Goal: Information Seeking & Learning: Learn about a topic

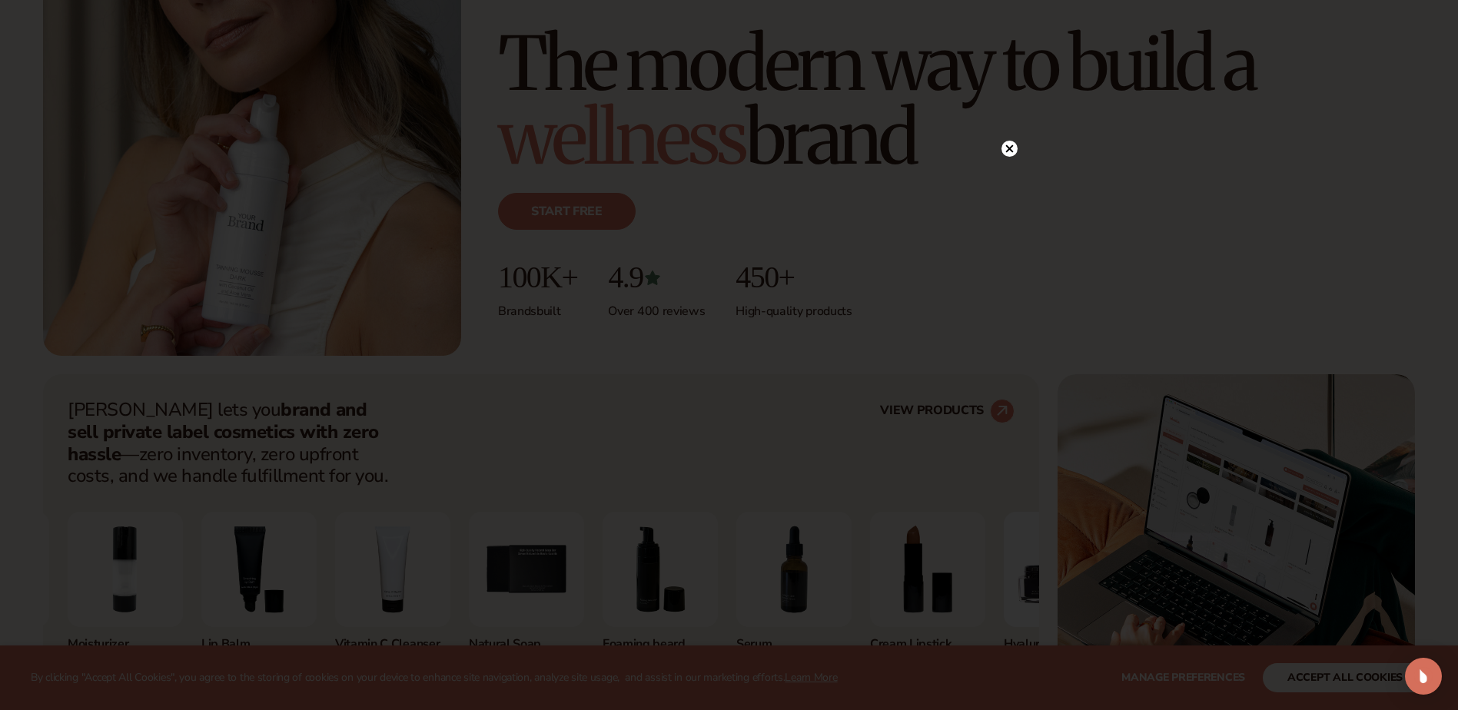
scroll to position [307, 0]
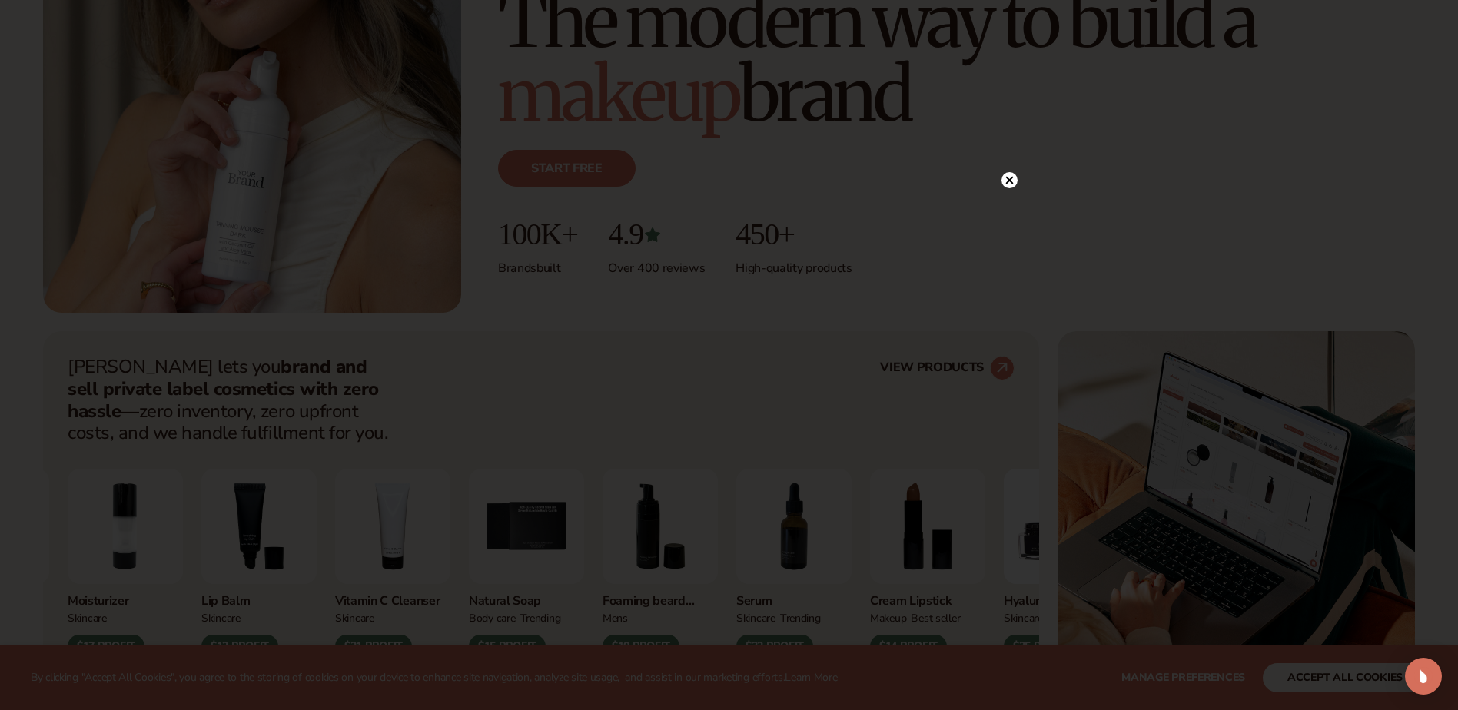
click at [1011, 174] on circle at bounding box center [1009, 180] width 16 height 16
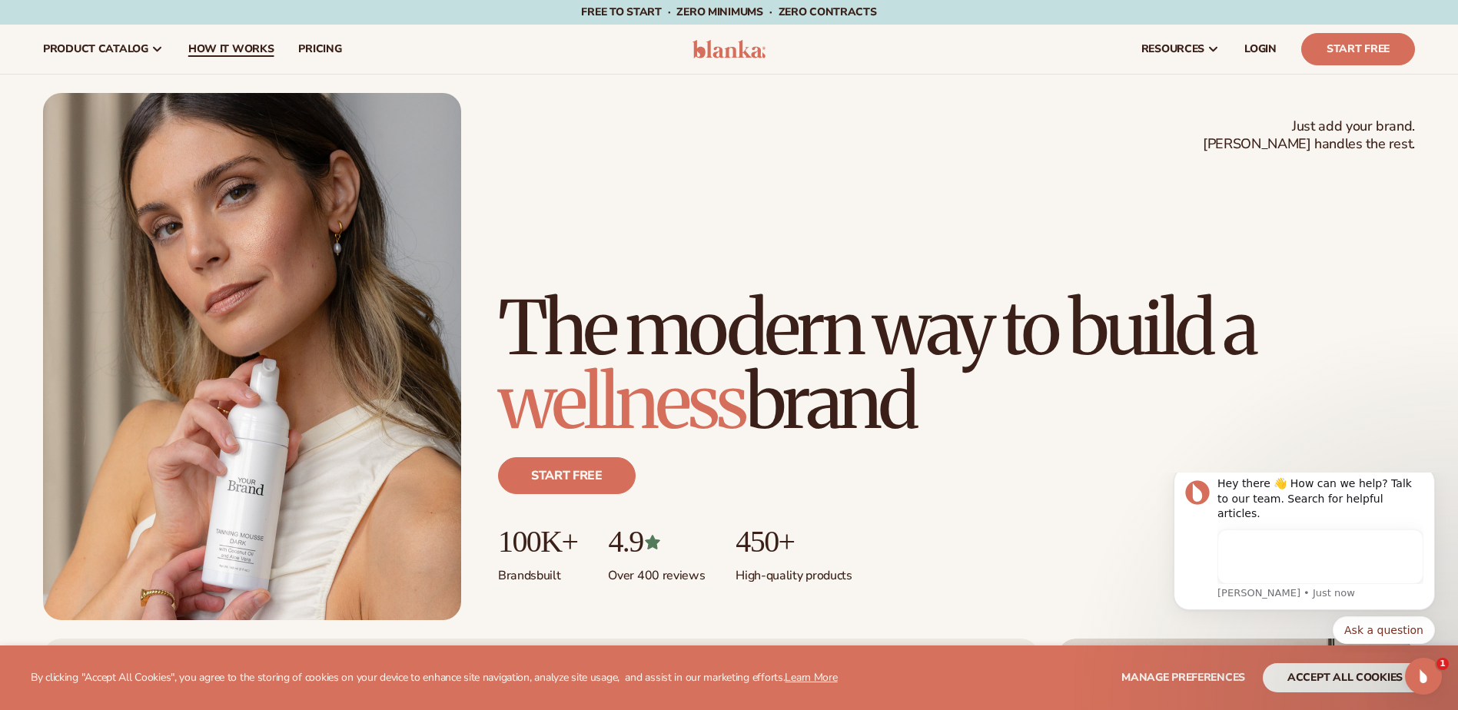
scroll to position [0, 0]
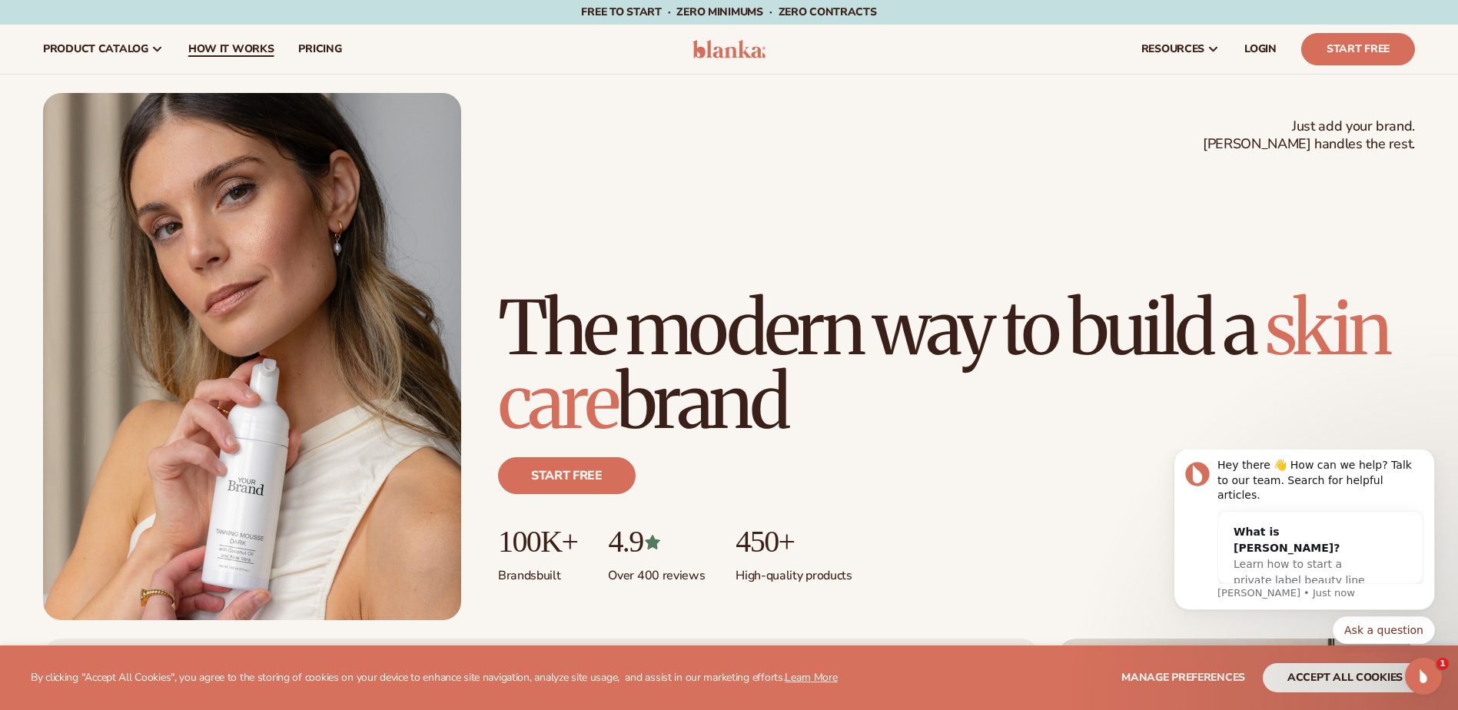
click at [242, 48] on span "How It Works" at bounding box center [231, 49] width 86 height 12
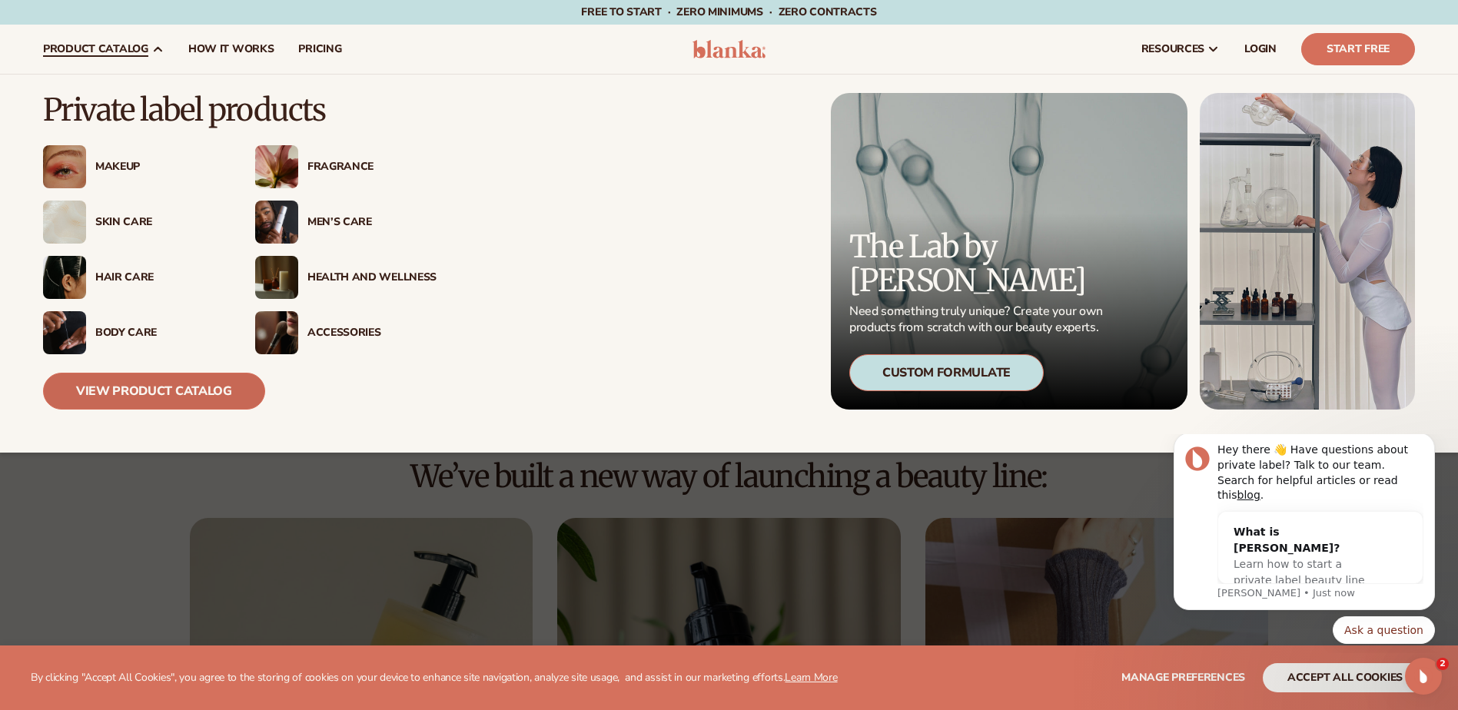
click at [131, 388] on link "View Product Catalog" at bounding box center [154, 391] width 222 height 37
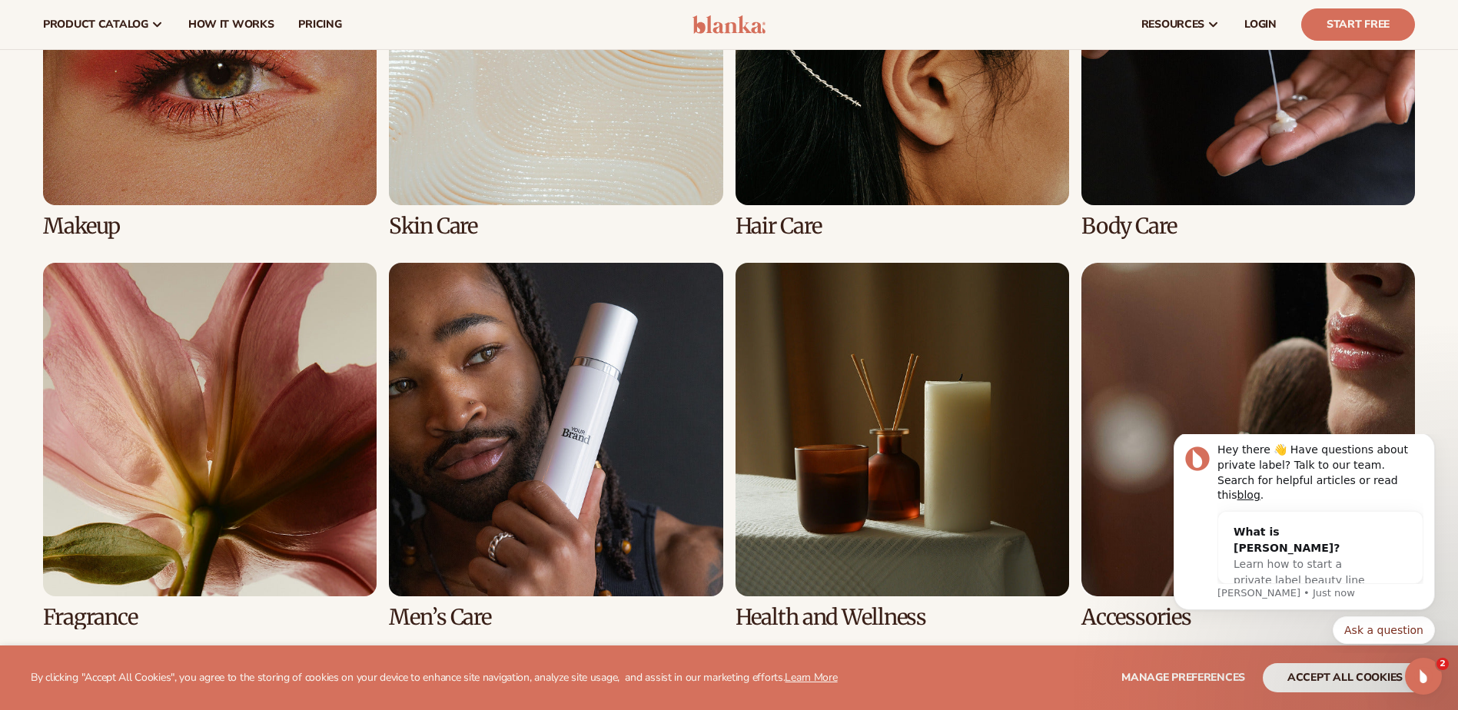
scroll to position [1230, 0]
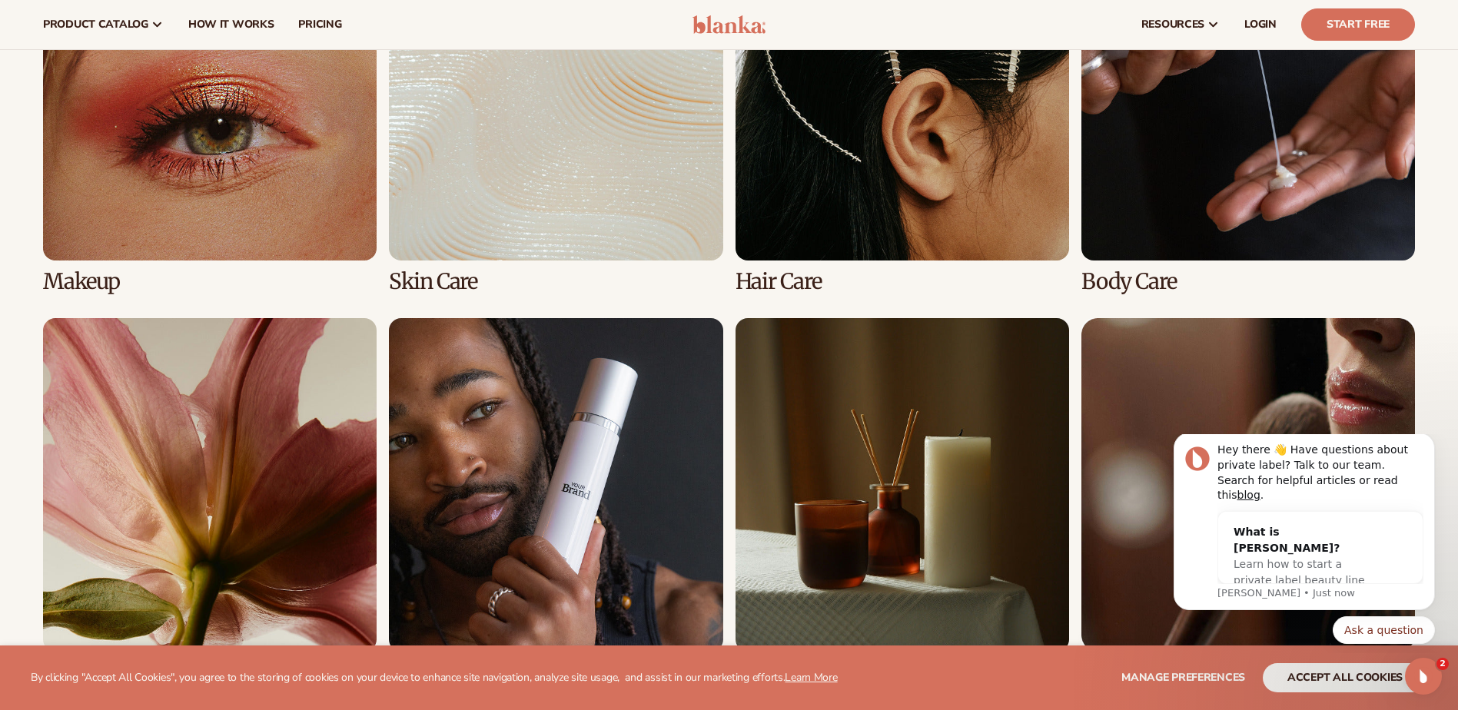
click at [1134, 277] on link "4 / 8" at bounding box center [1248, 110] width 334 height 367
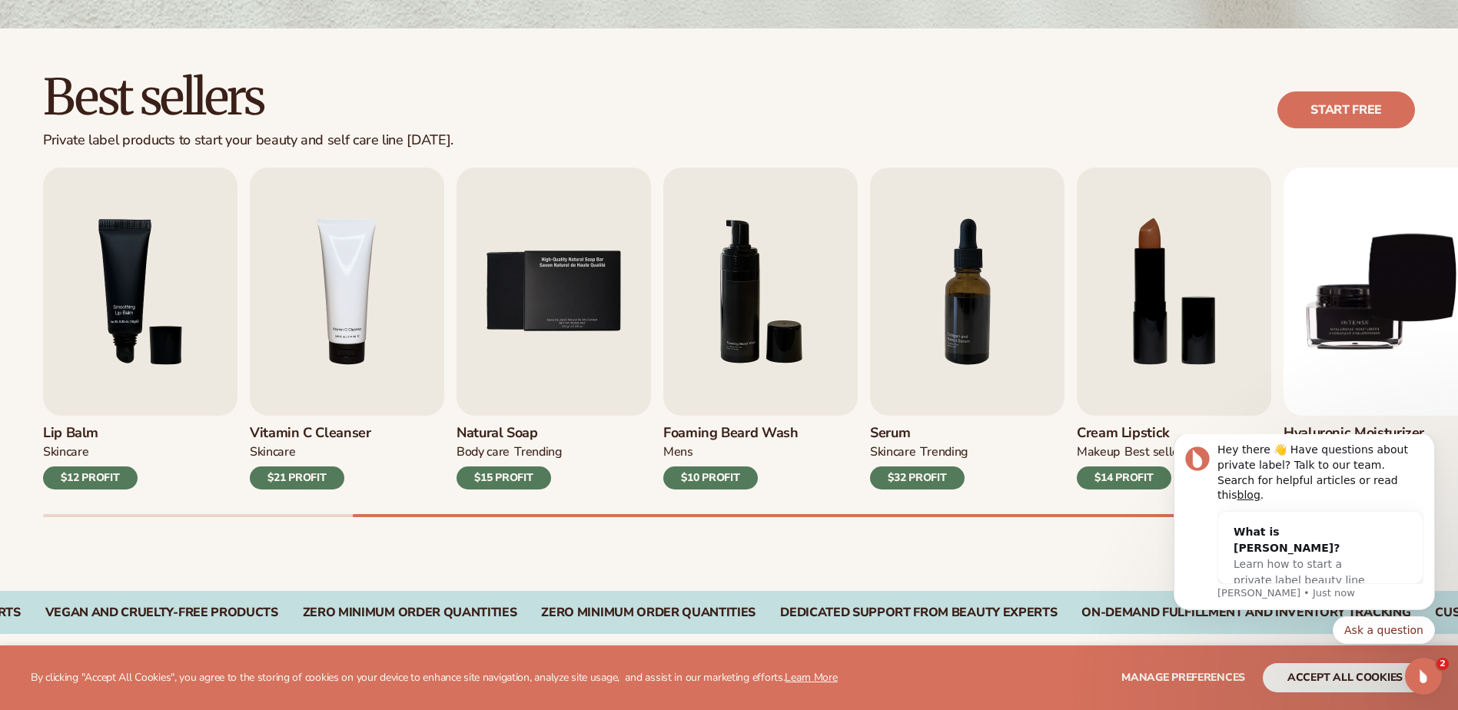
scroll to position [692, 0]
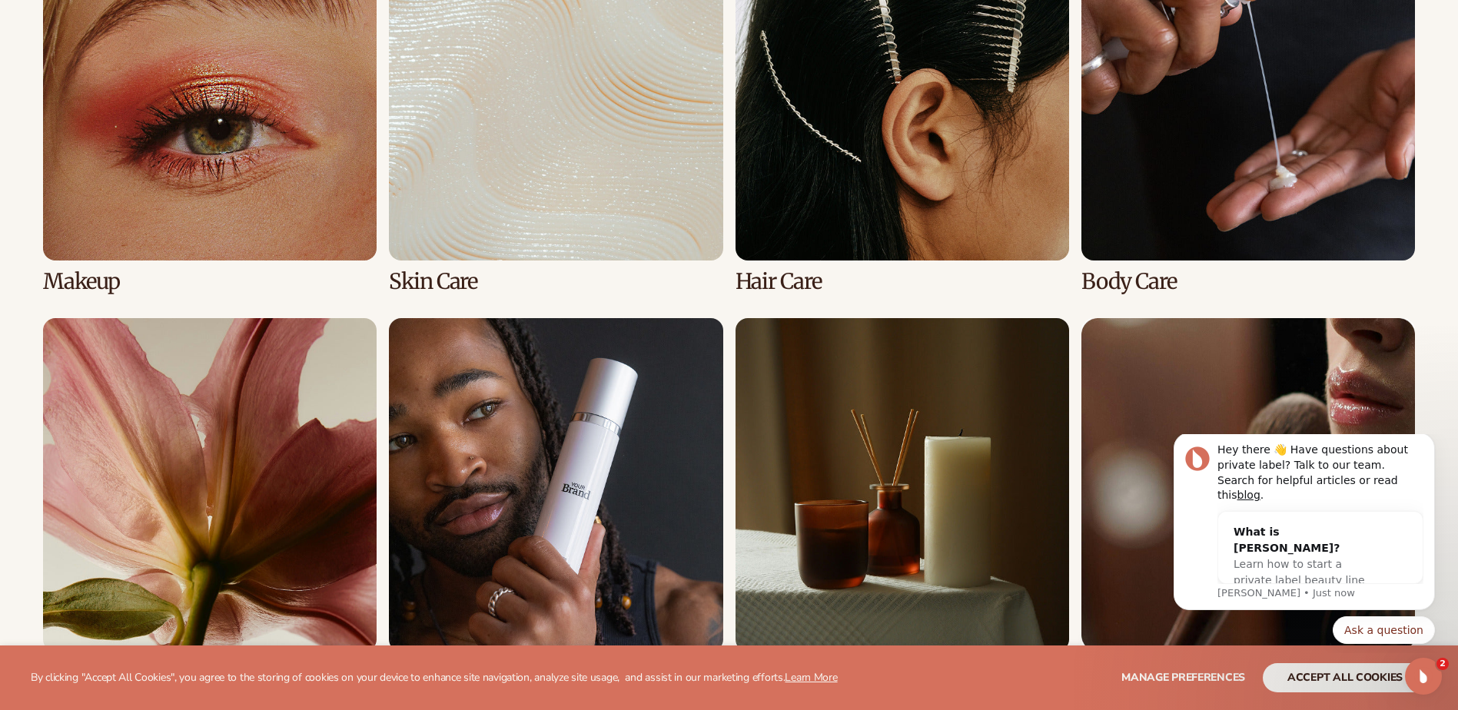
click at [1176, 176] on link "4 / 8" at bounding box center [1248, 110] width 334 height 367
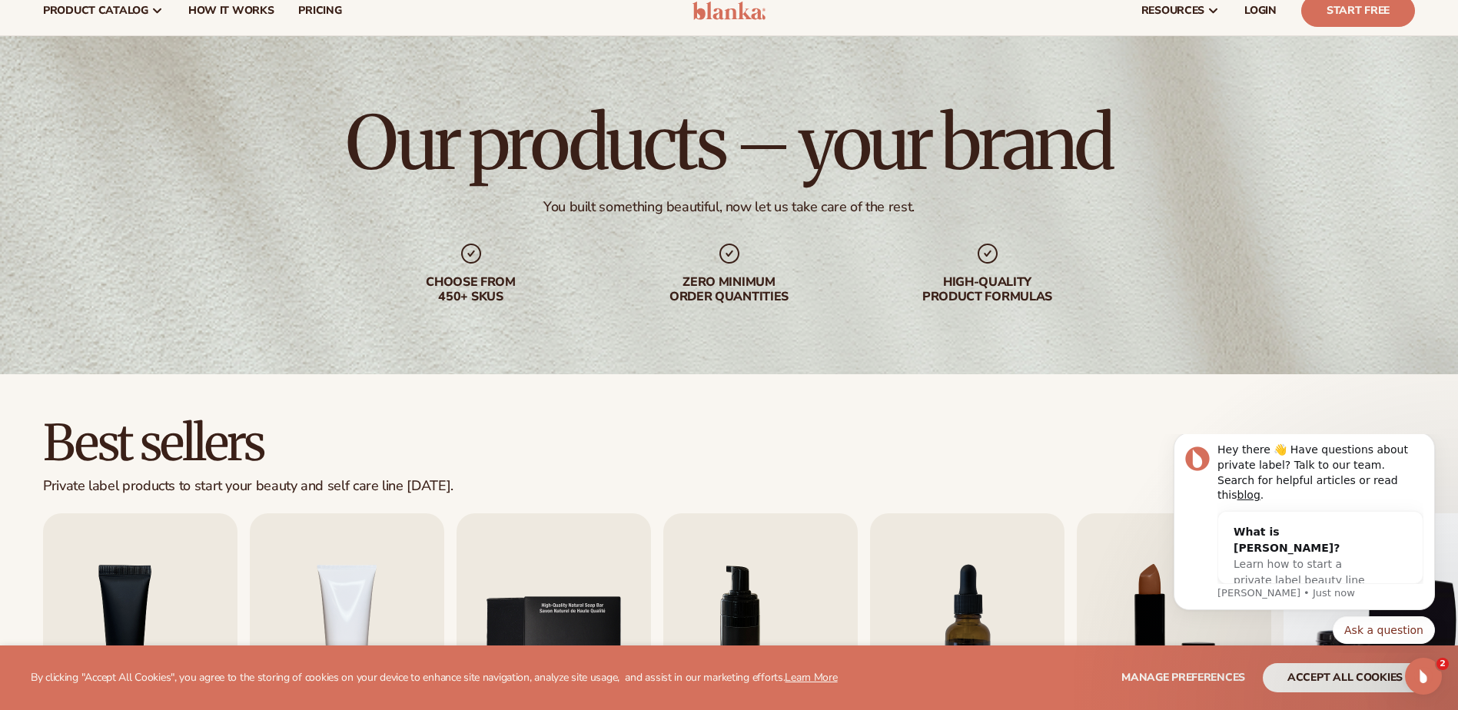
scroll to position [0, 0]
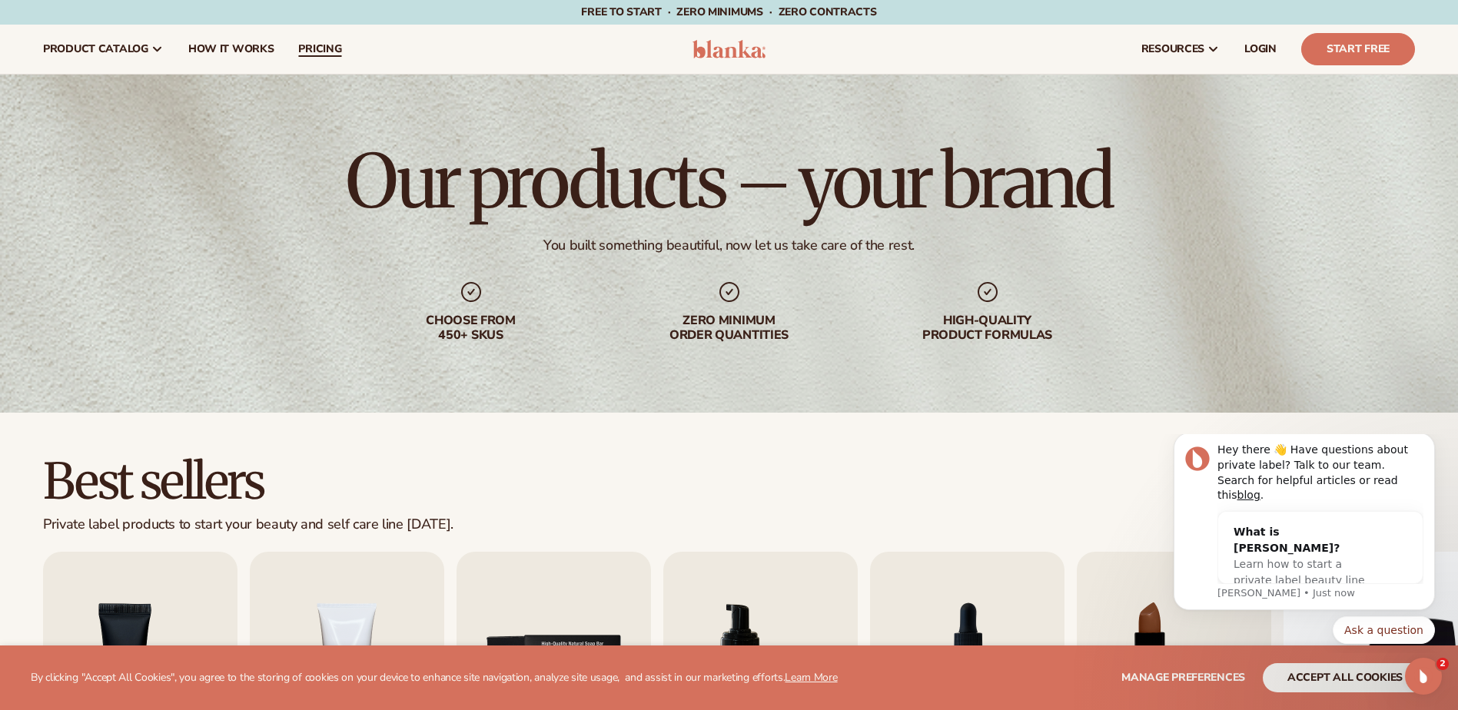
click at [314, 51] on span "pricing" at bounding box center [319, 49] width 43 height 12
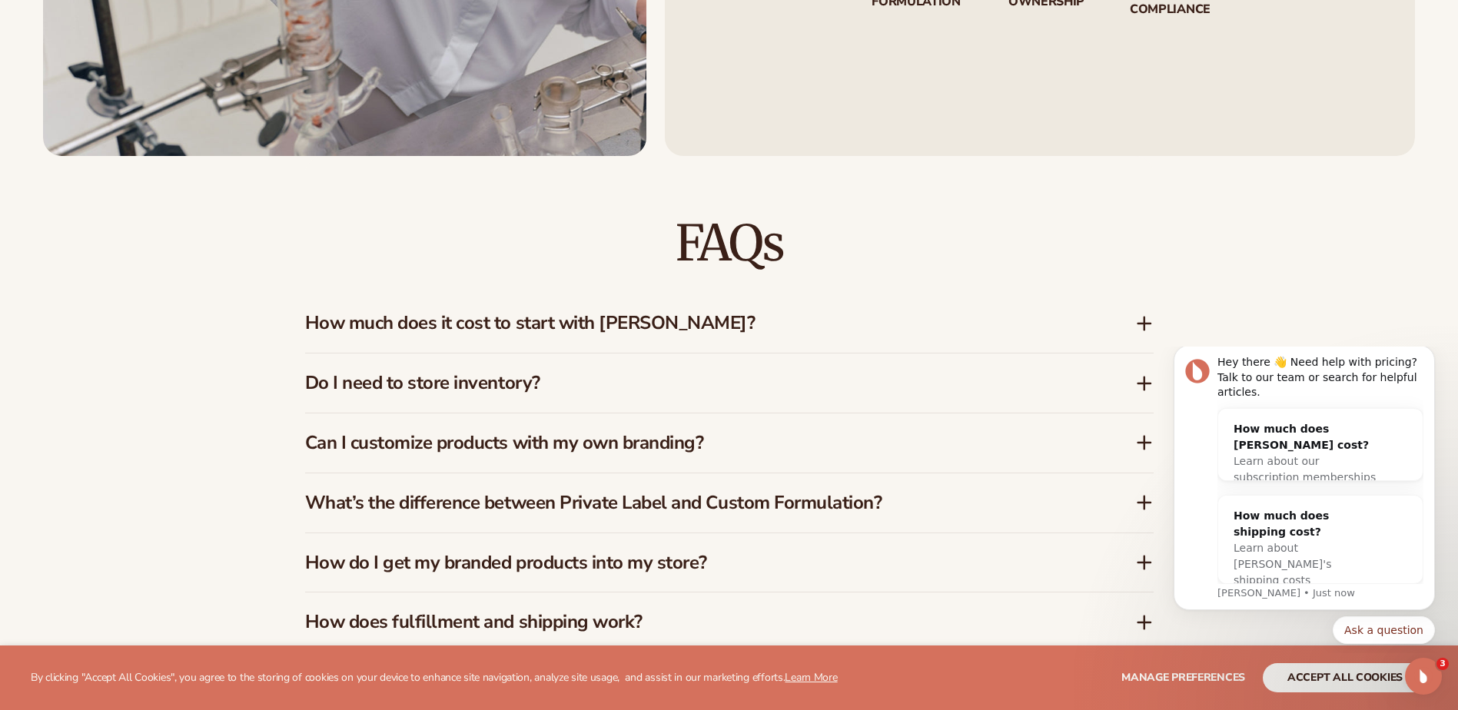
scroll to position [2305, 0]
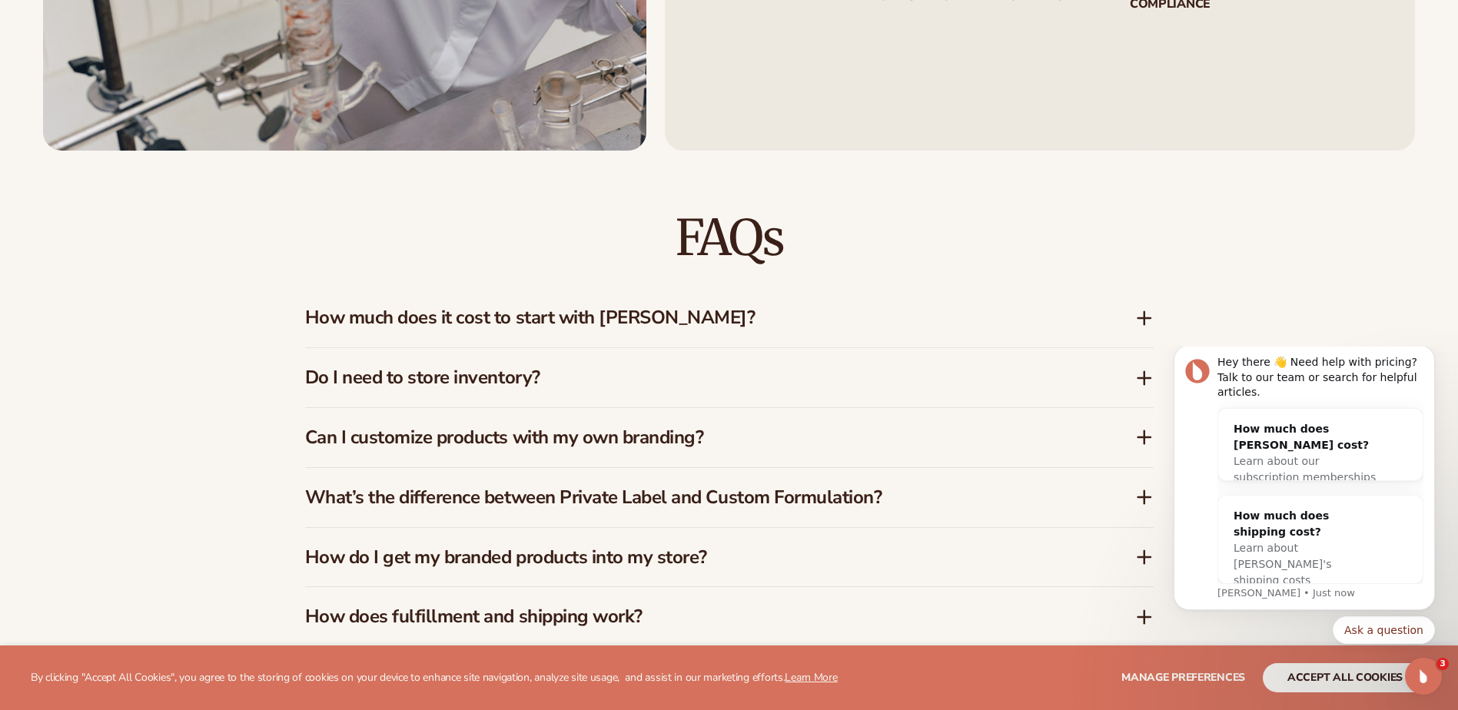
click at [403, 363] on div "Do I need to store inventory?" at bounding box center [729, 377] width 848 height 59
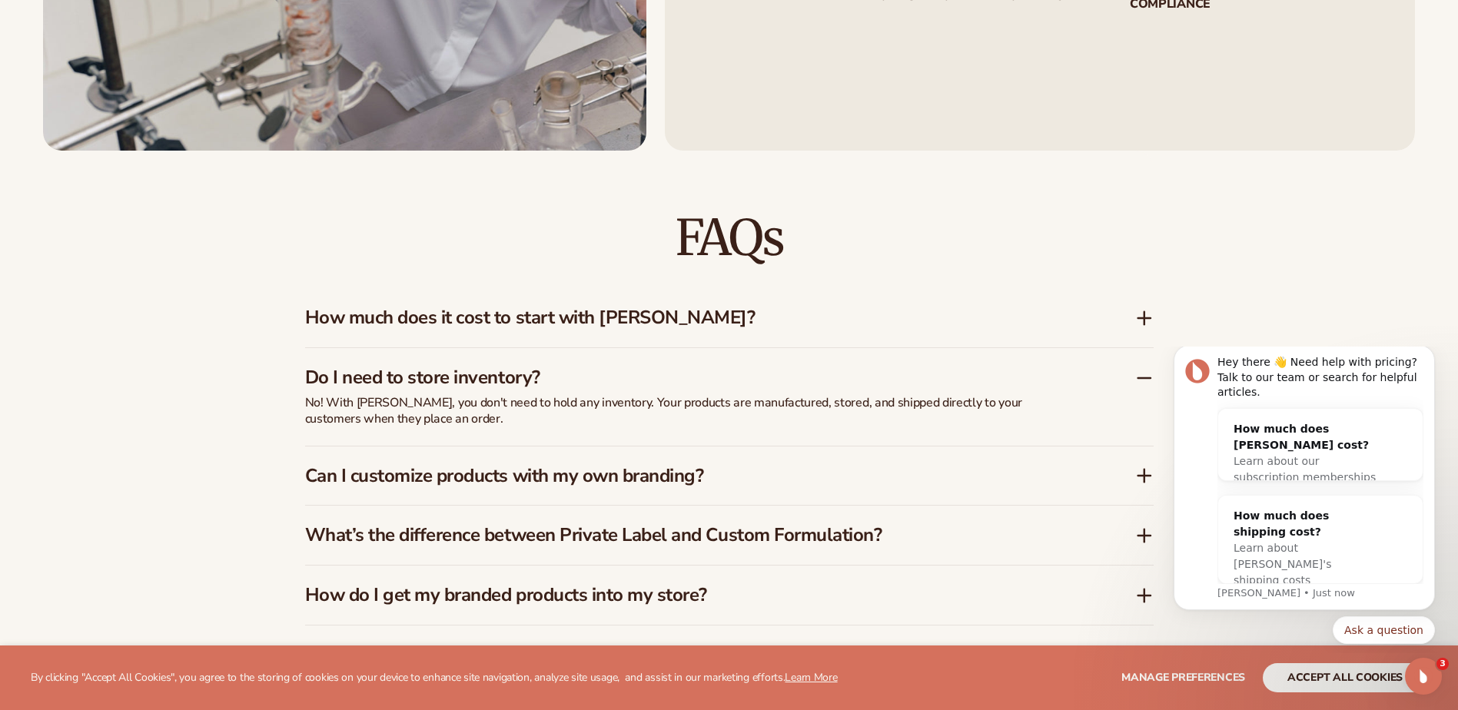
click at [399, 467] on h3 "Can I customize products with my own branding?" at bounding box center [697, 476] width 784 height 22
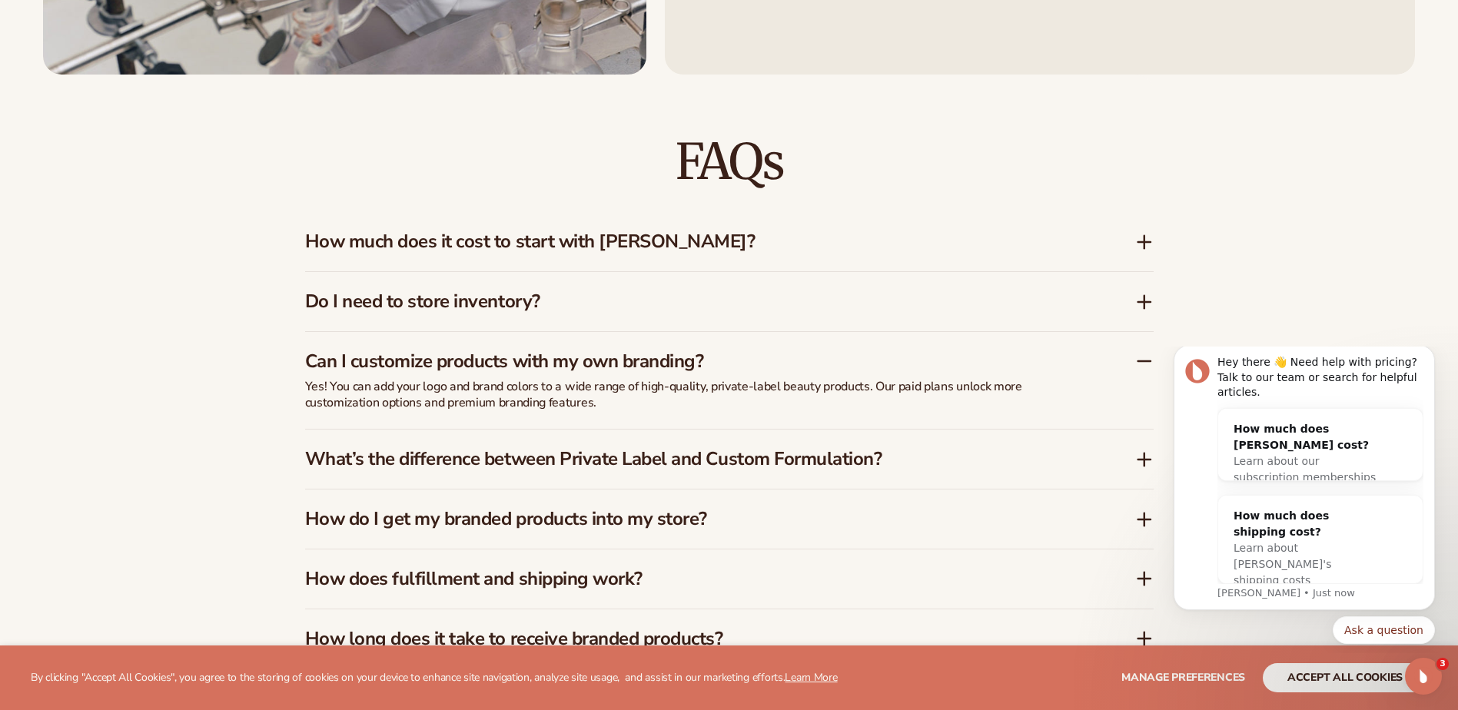
scroll to position [2382, 0]
click at [432, 461] on h3 "What’s the difference between Private Label and Custom Formulation?" at bounding box center [697, 458] width 784 height 22
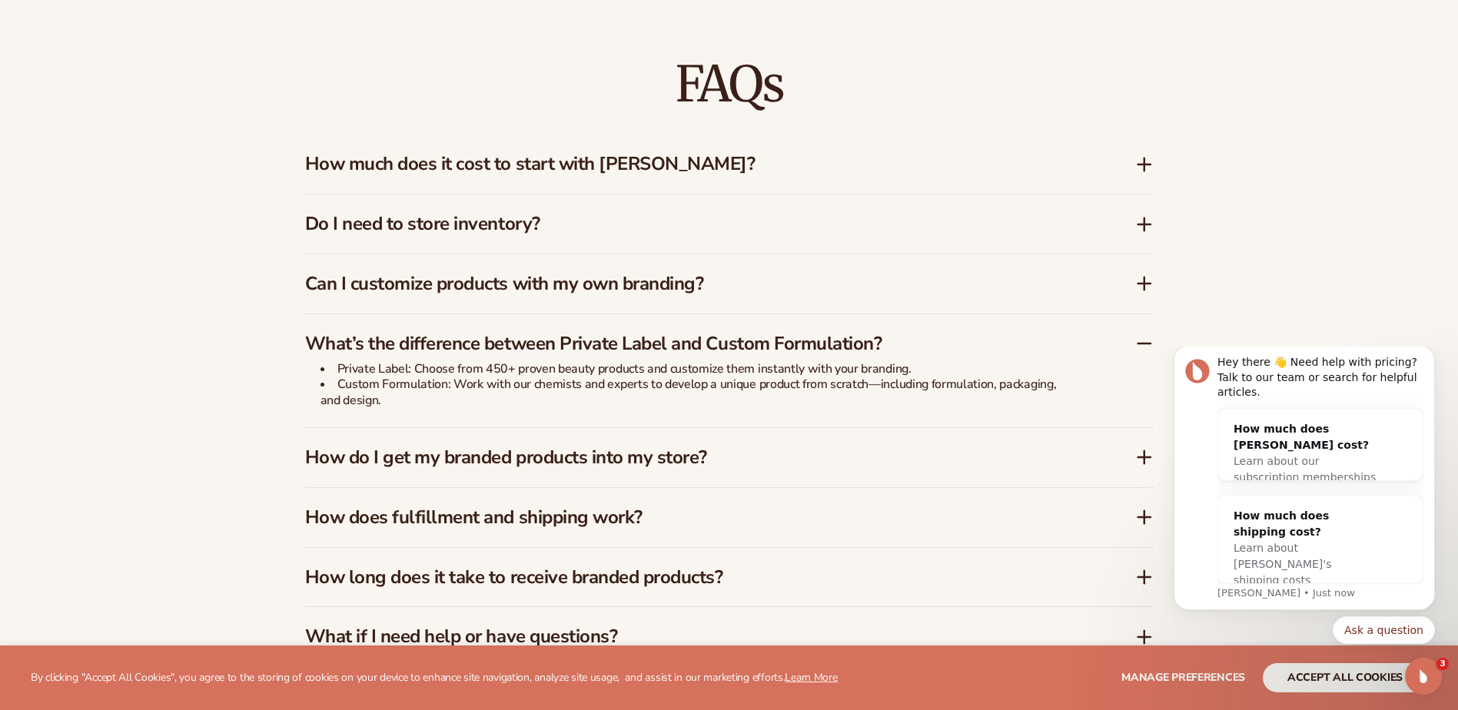
scroll to position [2536, 0]
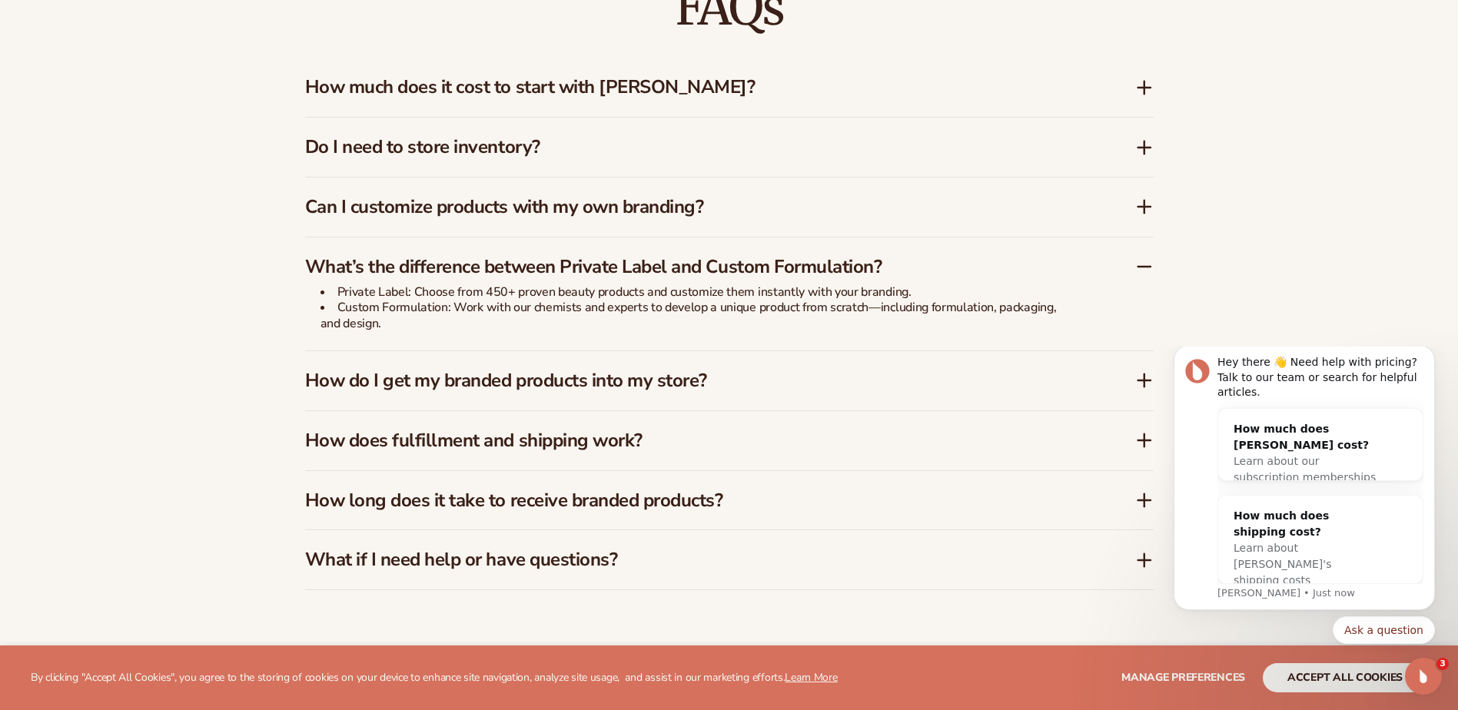
click at [516, 382] on h3 "How do I get my branded products into my store?" at bounding box center [697, 381] width 784 height 22
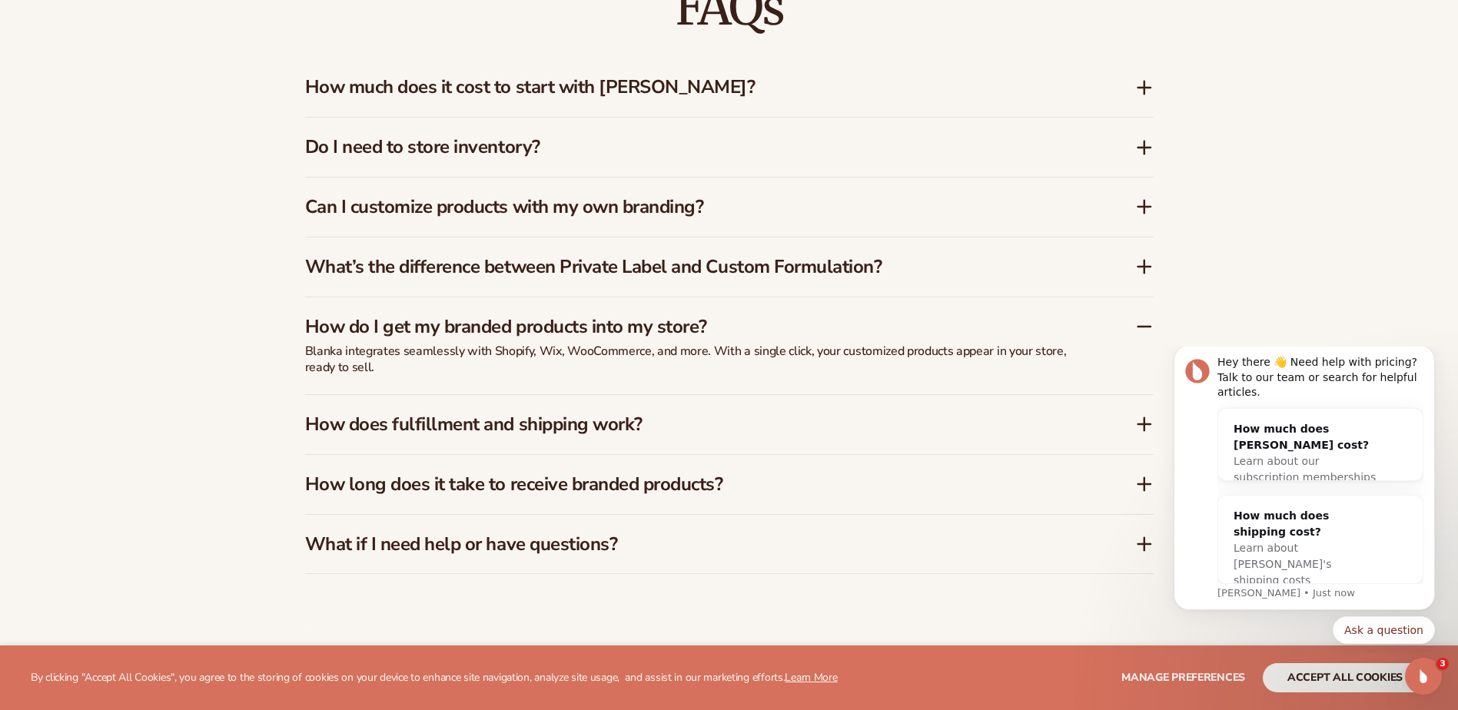
click at [392, 428] on h3 "How does fulfillment and shipping work?" at bounding box center [697, 424] width 784 height 22
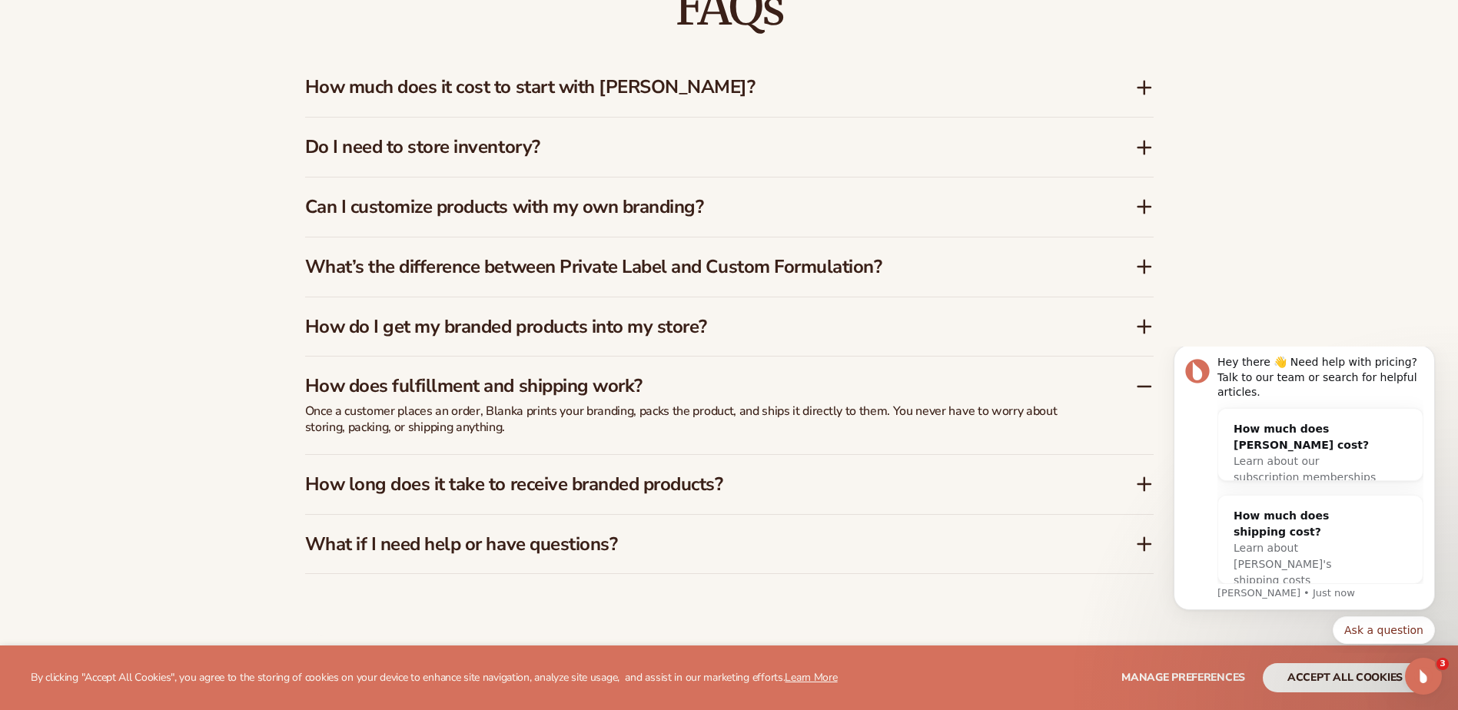
click at [514, 484] on h3 "How long does it take to receive branded products?" at bounding box center [697, 484] width 784 height 22
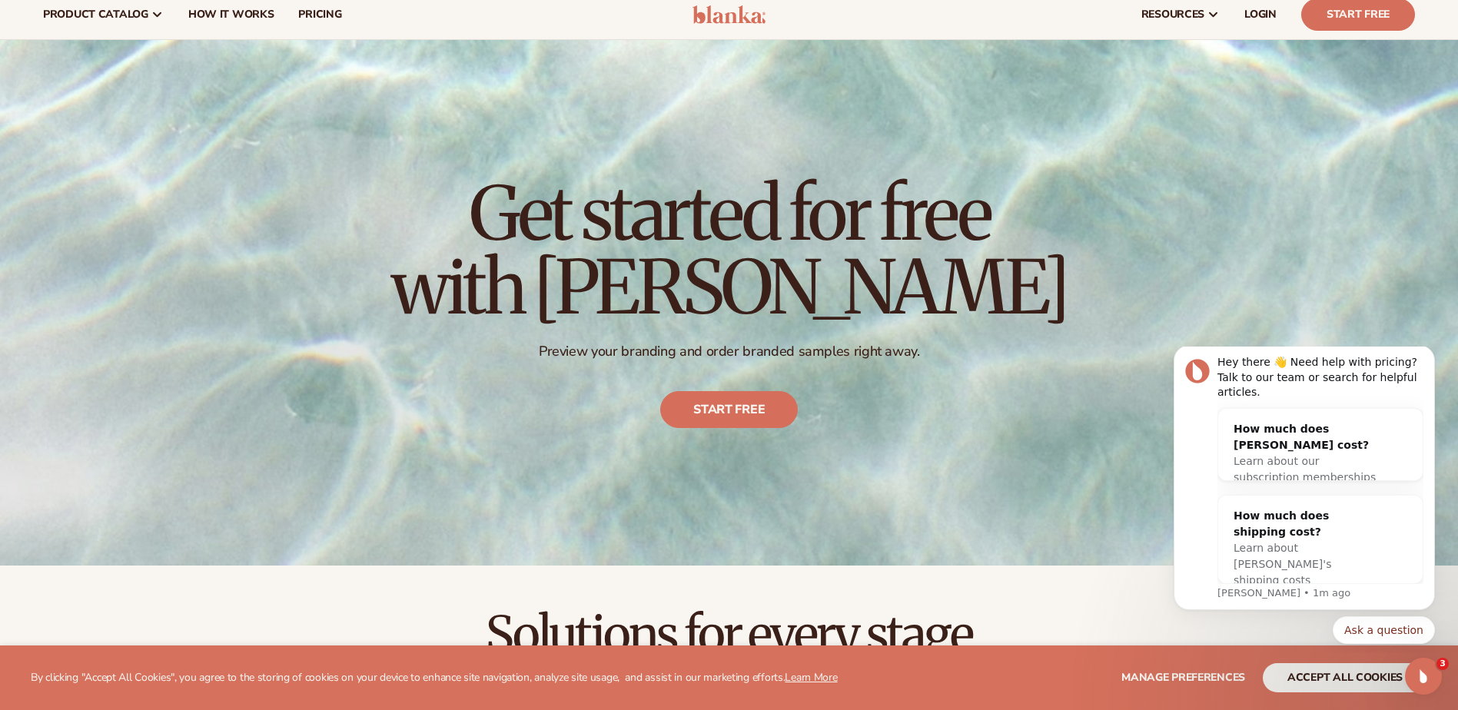
scroll to position [0, 0]
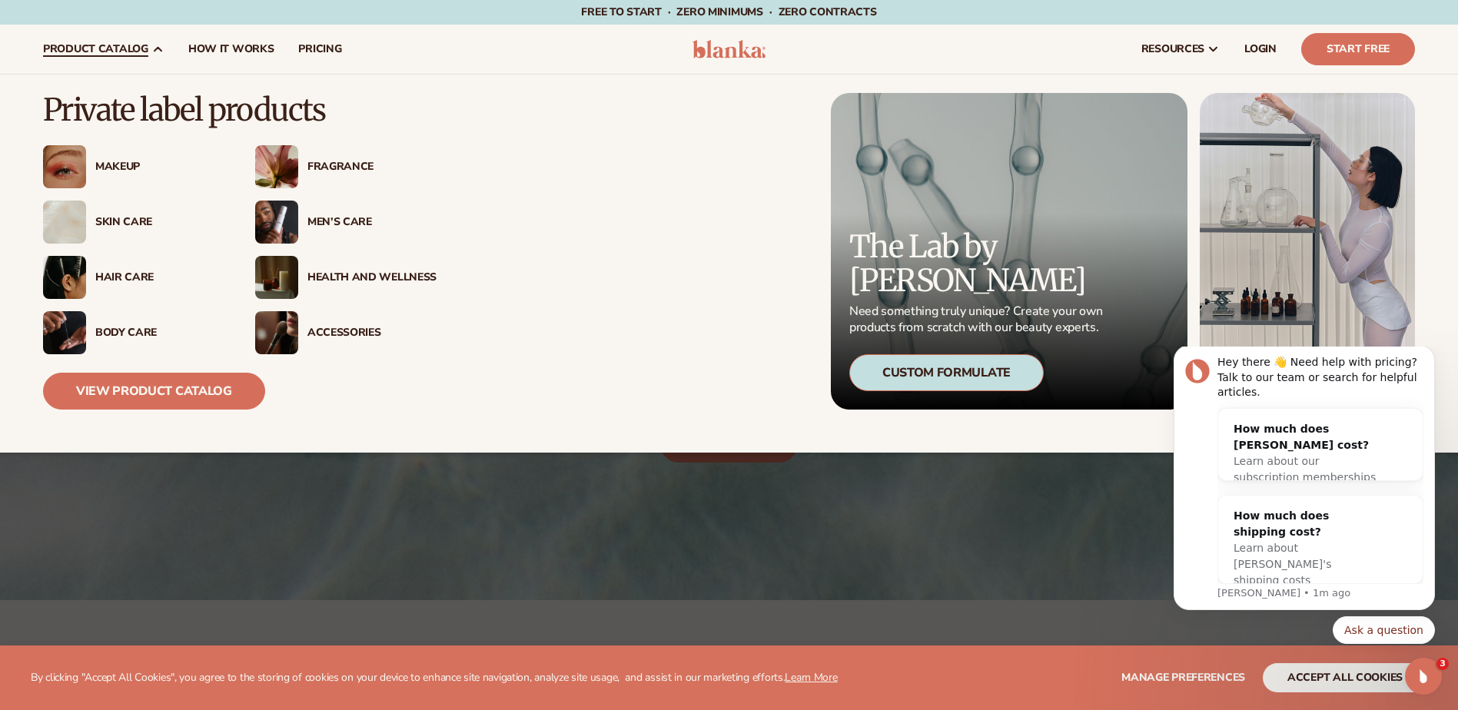
click at [118, 328] on div "Body Care" at bounding box center [159, 333] width 129 height 13
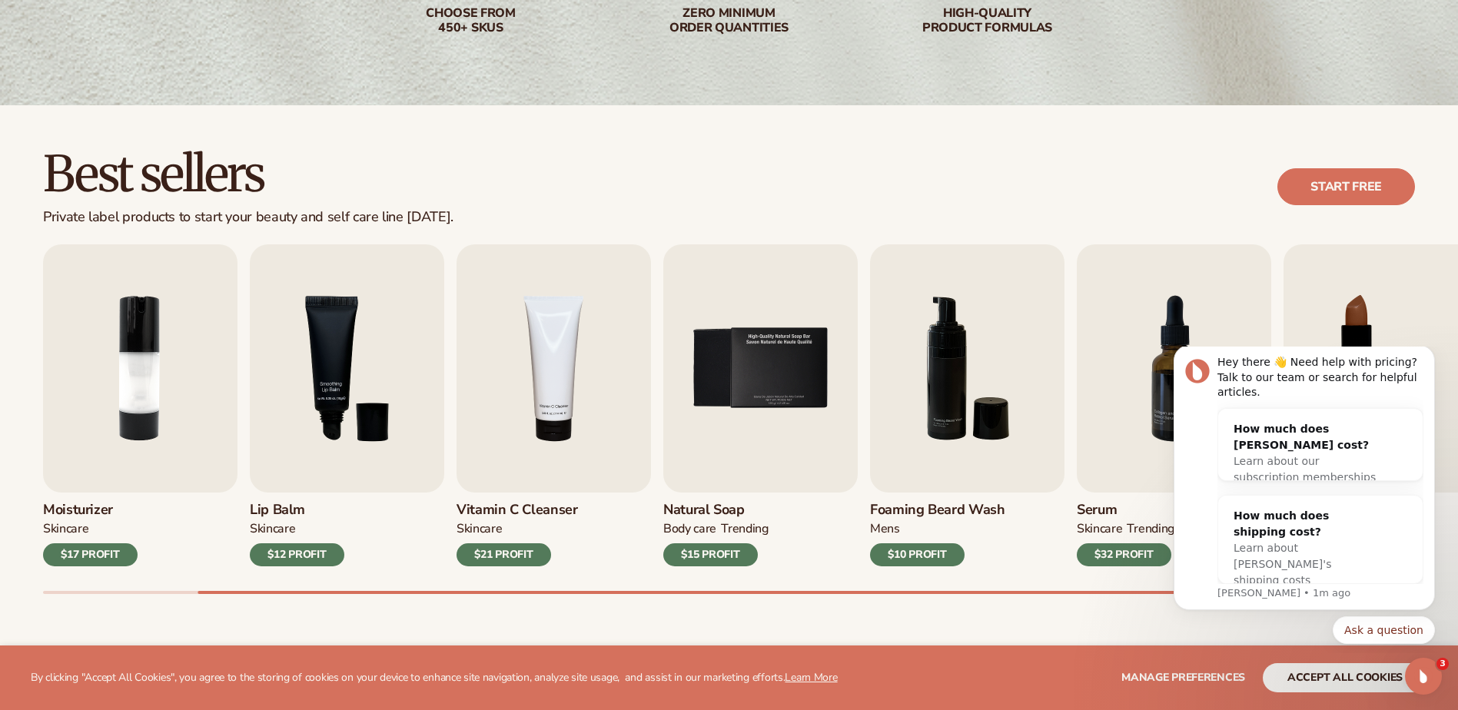
click at [702, 506] on h3 "Natural Soap" at bounding box center [715, 510] width 105 height 17
click at [703, 407] on img "5 / 9" at bounding box center [760, 368] width 194 height 248
click at [763, 365] on img "5 / 9" at bounding box center [760, 368] width 194 height 248
click at [718, 553] on div "$15 PROFIT" at bounding box center [710, 554] width 95 height 23
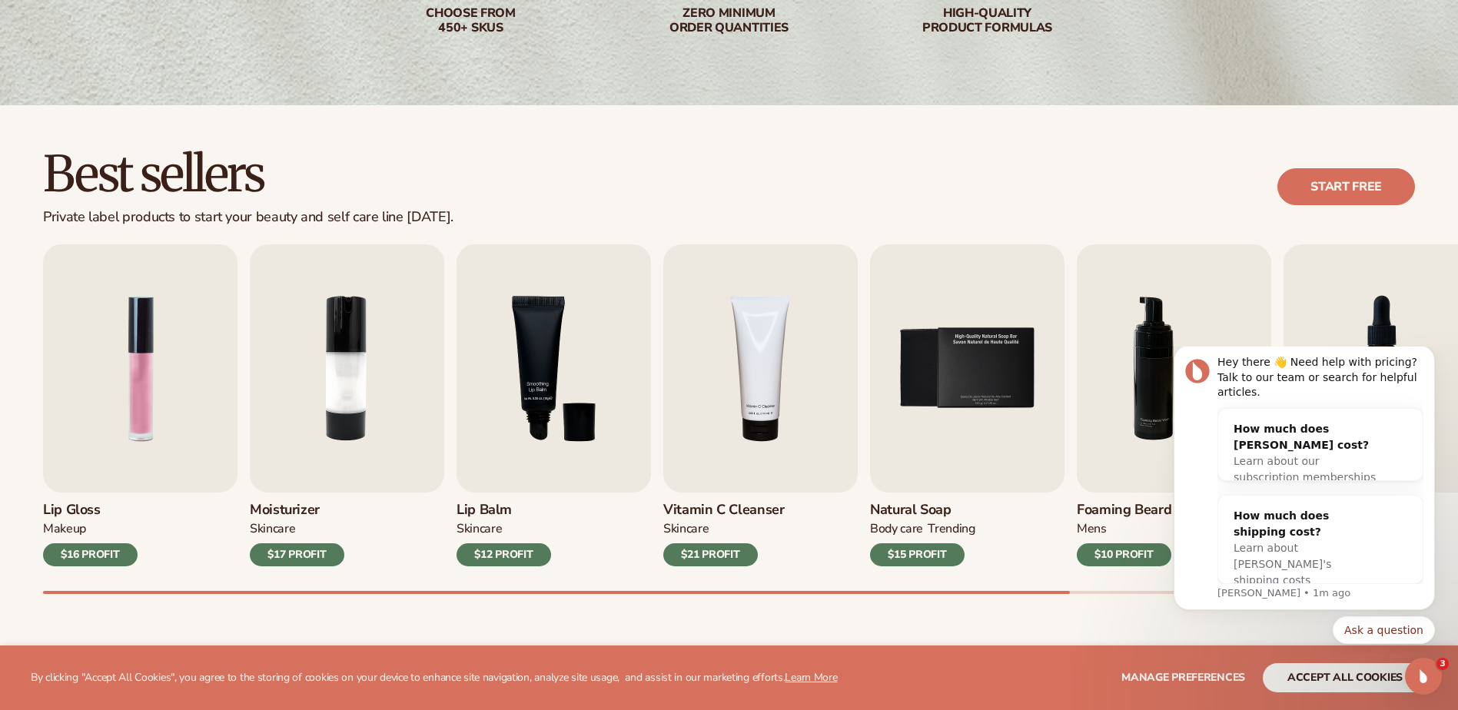
click at [288, 510] on h3 "Moisturizer" at bounding box center [297, 510] width 95 height 17
click at [312, 391] on img "2 / 9" at bounding box center [347, 368] width 194 height 248
click at [340, 391] on img "2 / 9" at bounding box center [347, 368] width 194 height 248
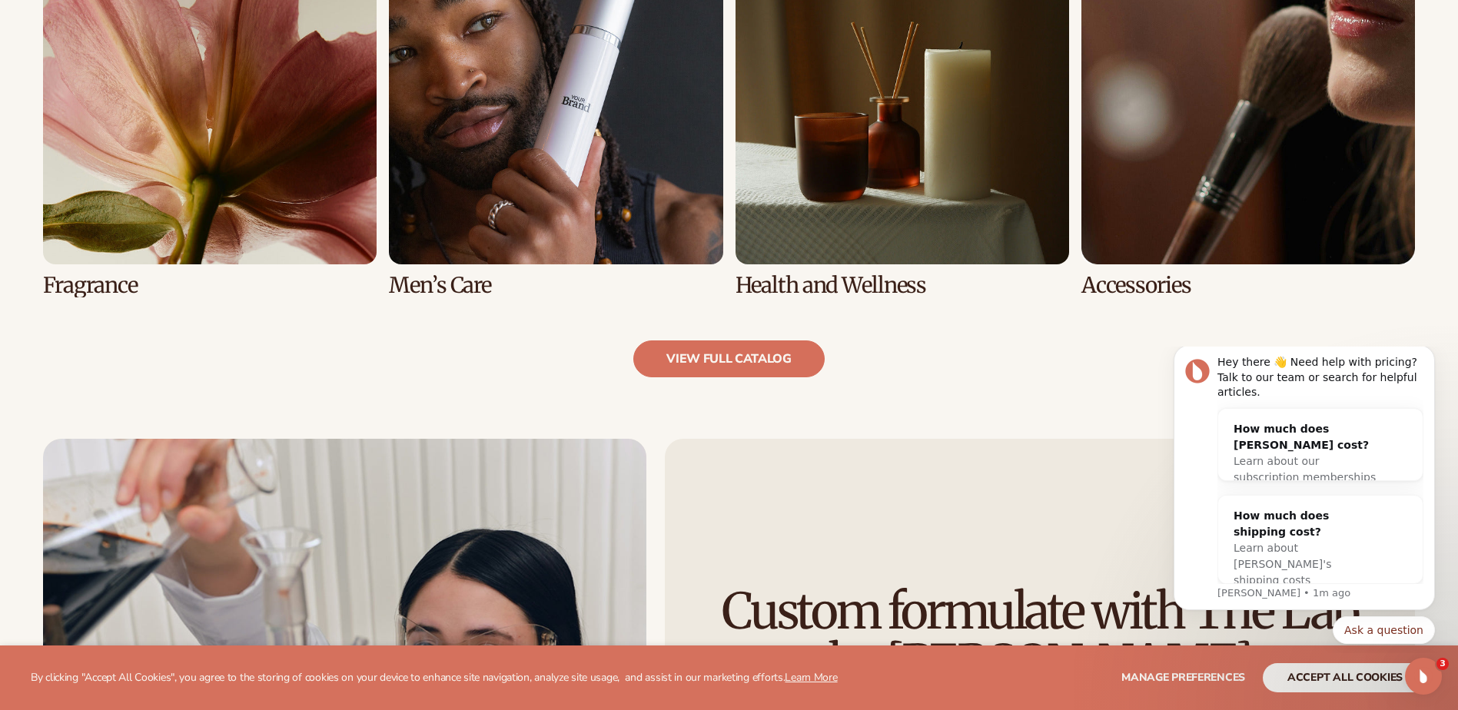
scroll to position [1844, 0]
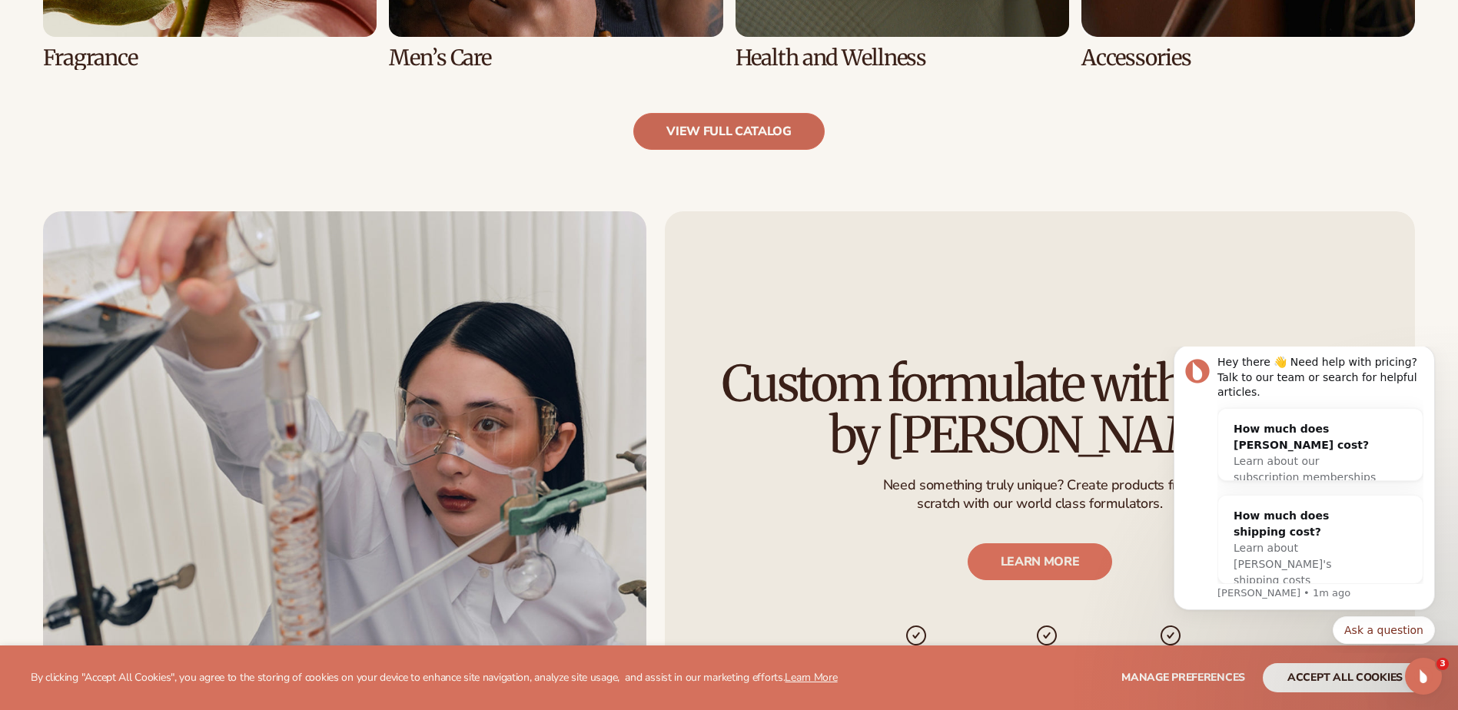
click at [785, 121] on link "view full catalog" at bounding box center [728, 131] width 191 height 37
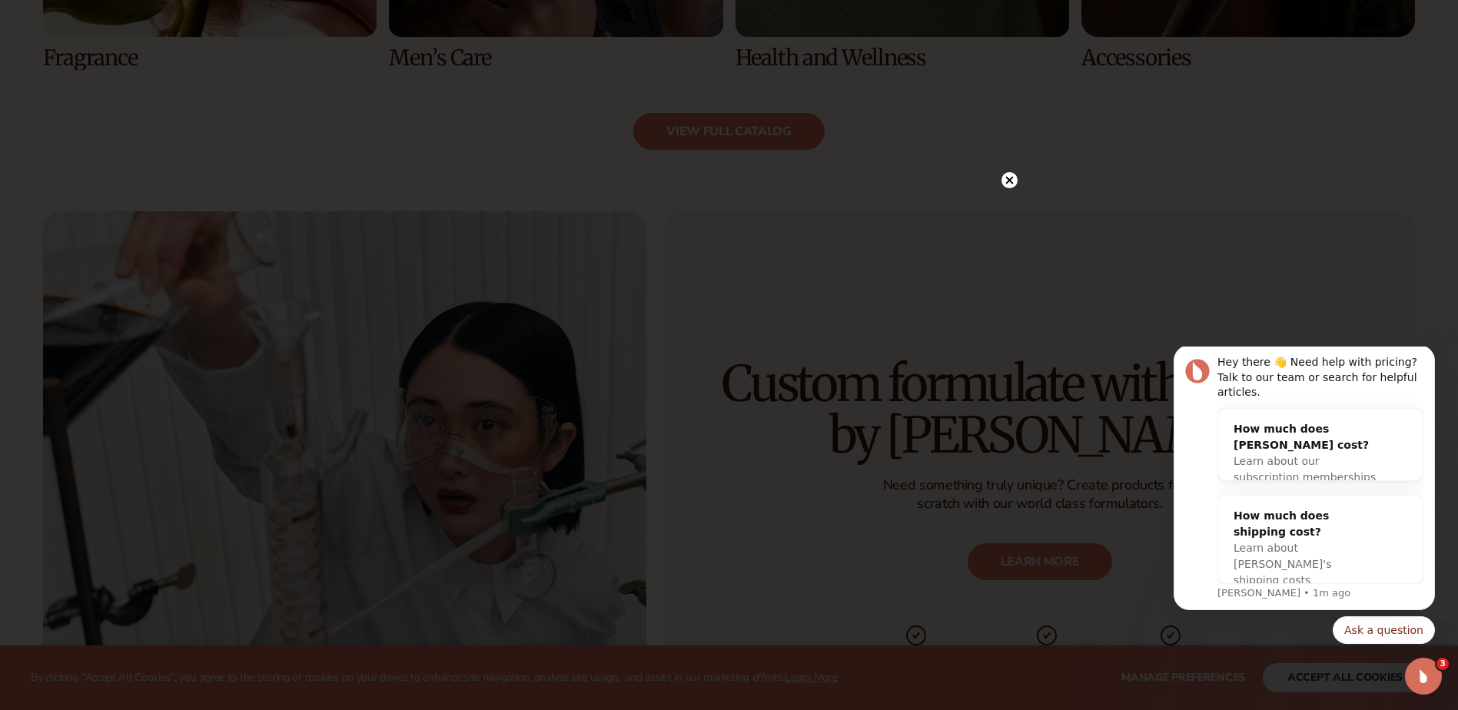
click at [1009, 184] on circle at bounding box center [1009, 180] width 16 height 16
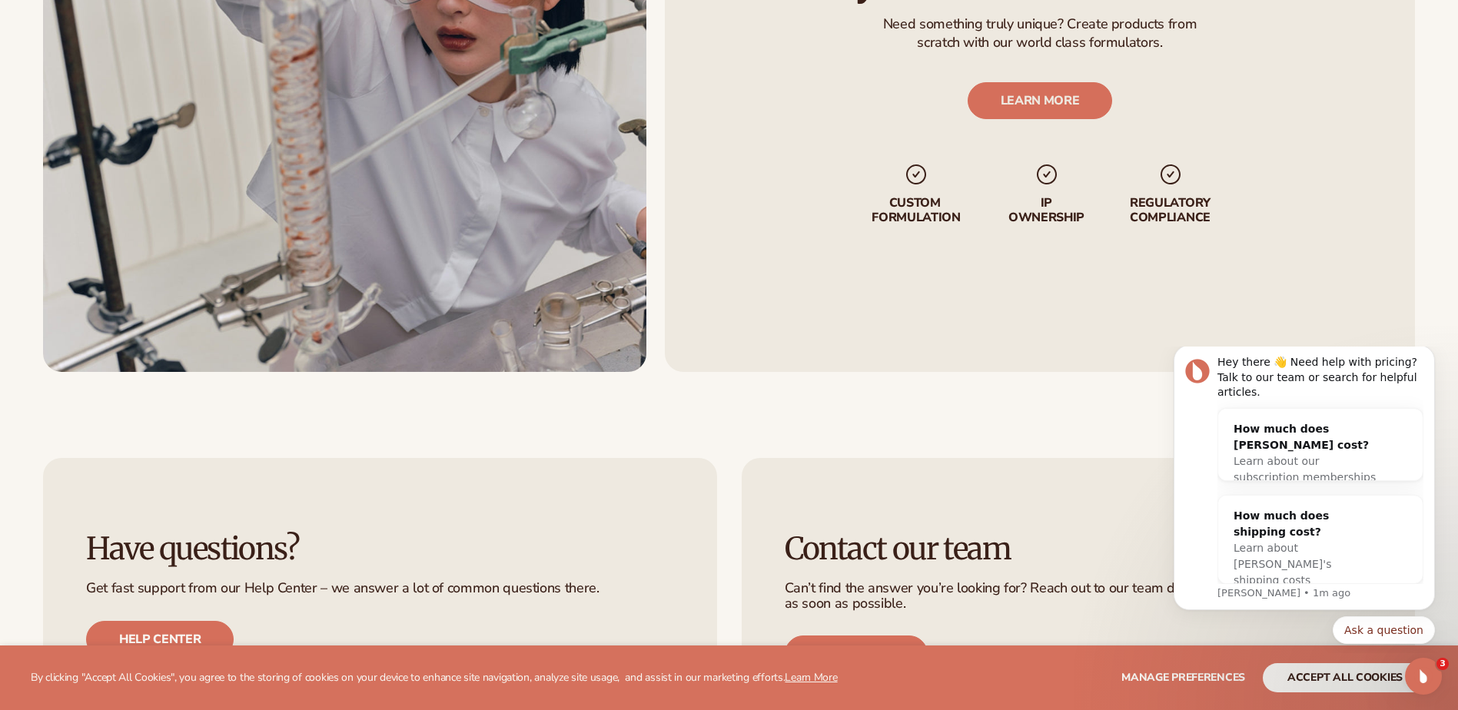
scroll to position [2767, 0]
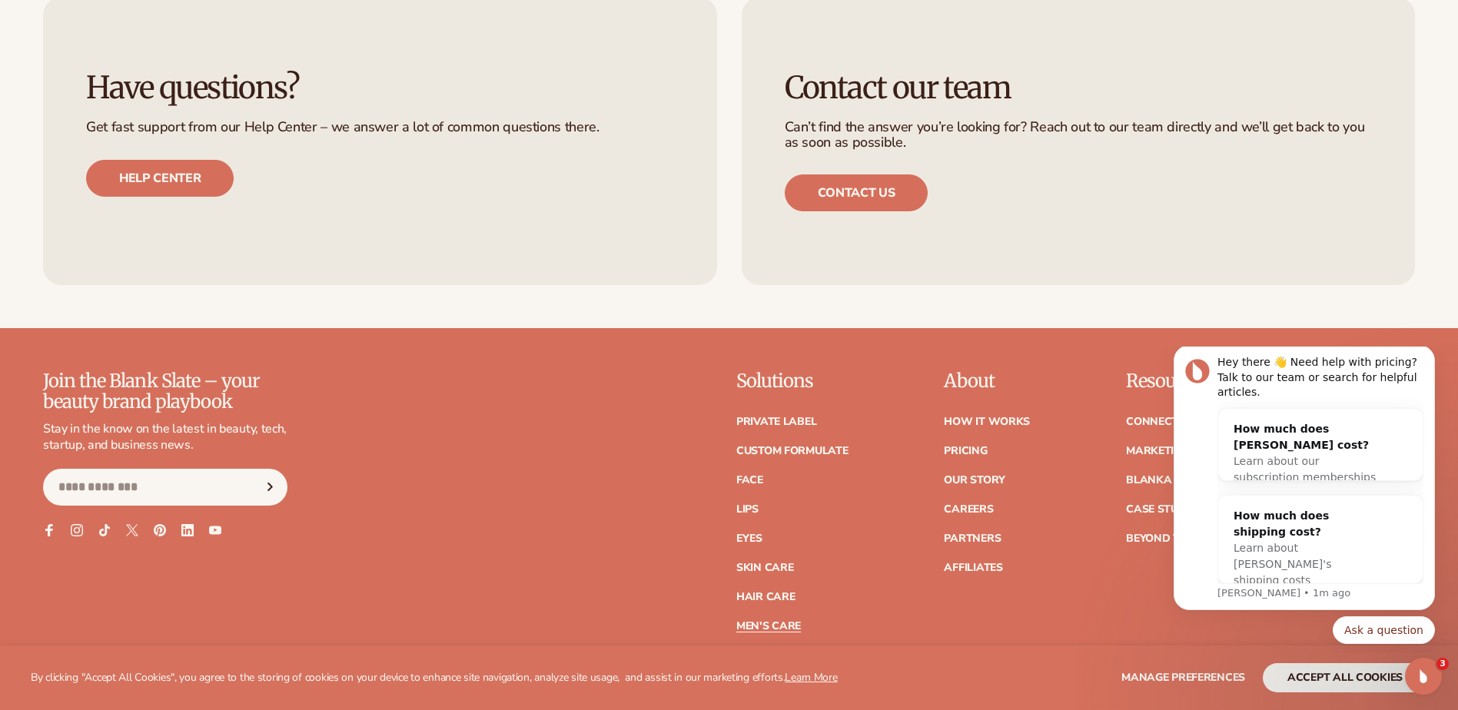
click at [769, 624] on link "Men's Care" at bounding box center [768, 626] width 65 height 11
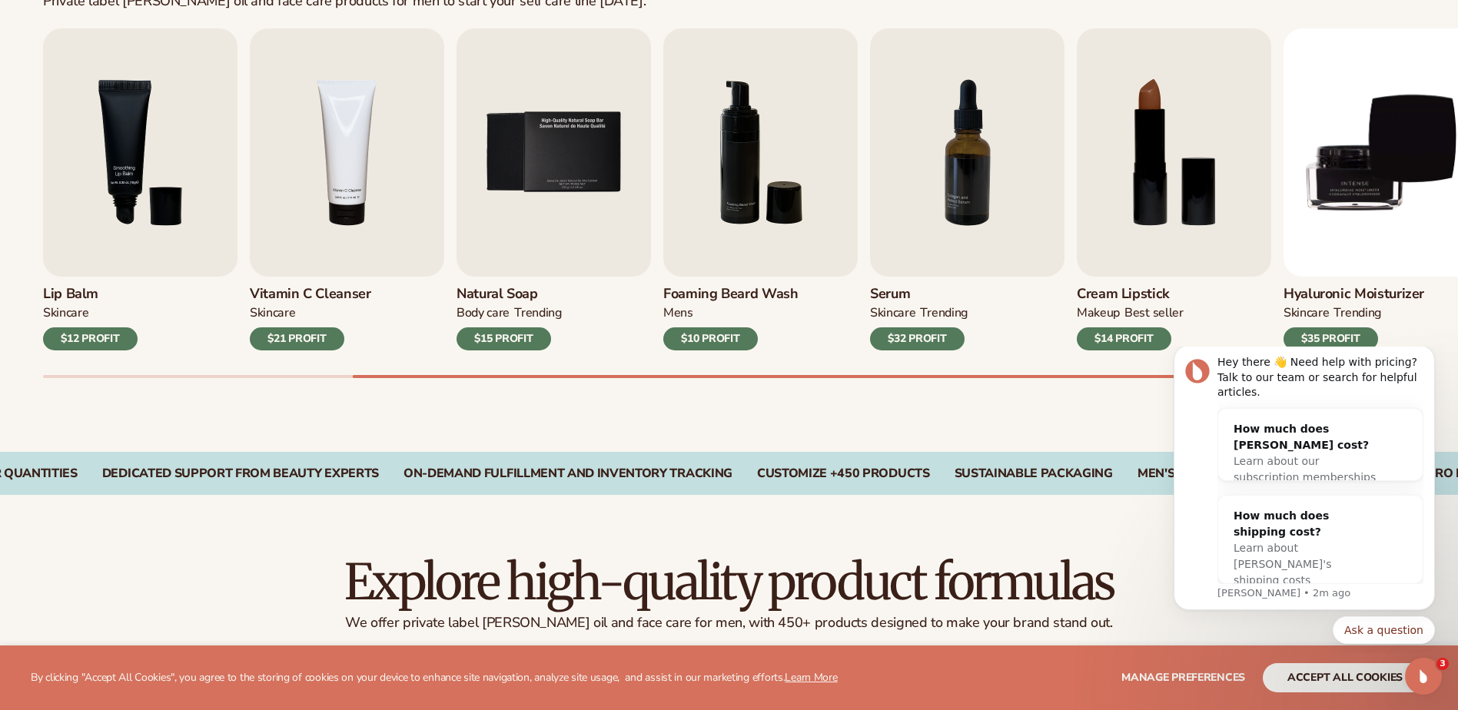
scroll to position [538, 0]
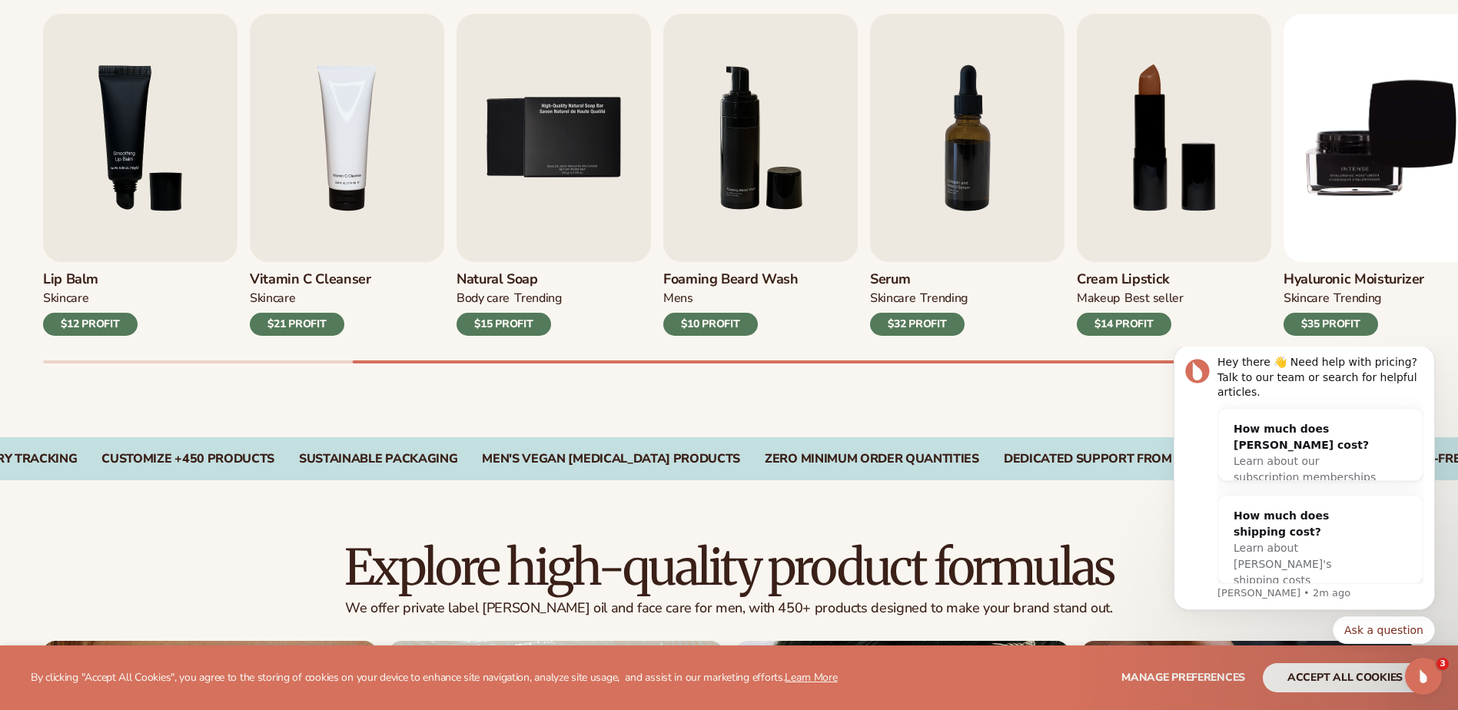
click at [1337, 277] on h3 "Hyaluronic moisturizer" at bounding box center [1353, 279] width 141 height 17
click at [1324, 322] on div "$35 PROFIT" at bounding box center [1330, 324] width 95 height 23
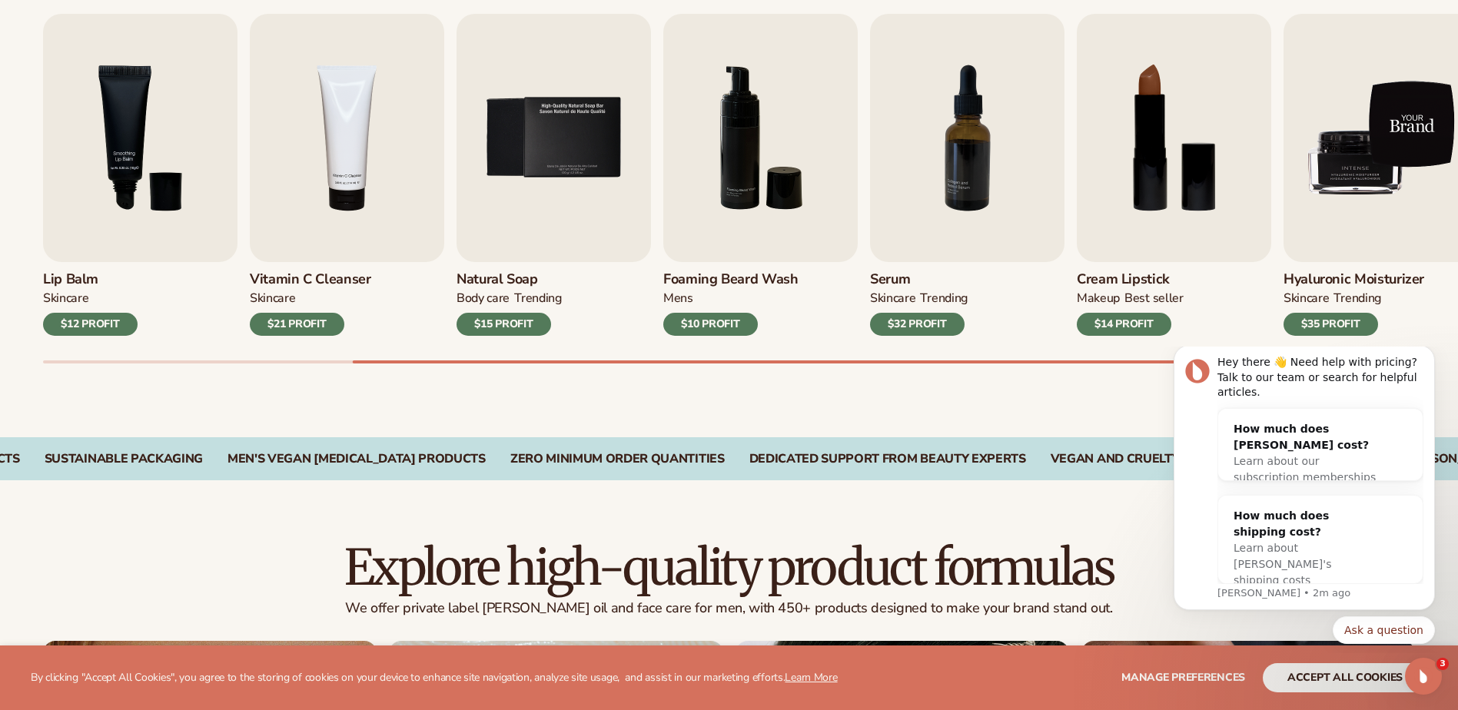
click at [1356, 179] on img "9 / 9" at bounding box center [1380, 138] width 194 height 248
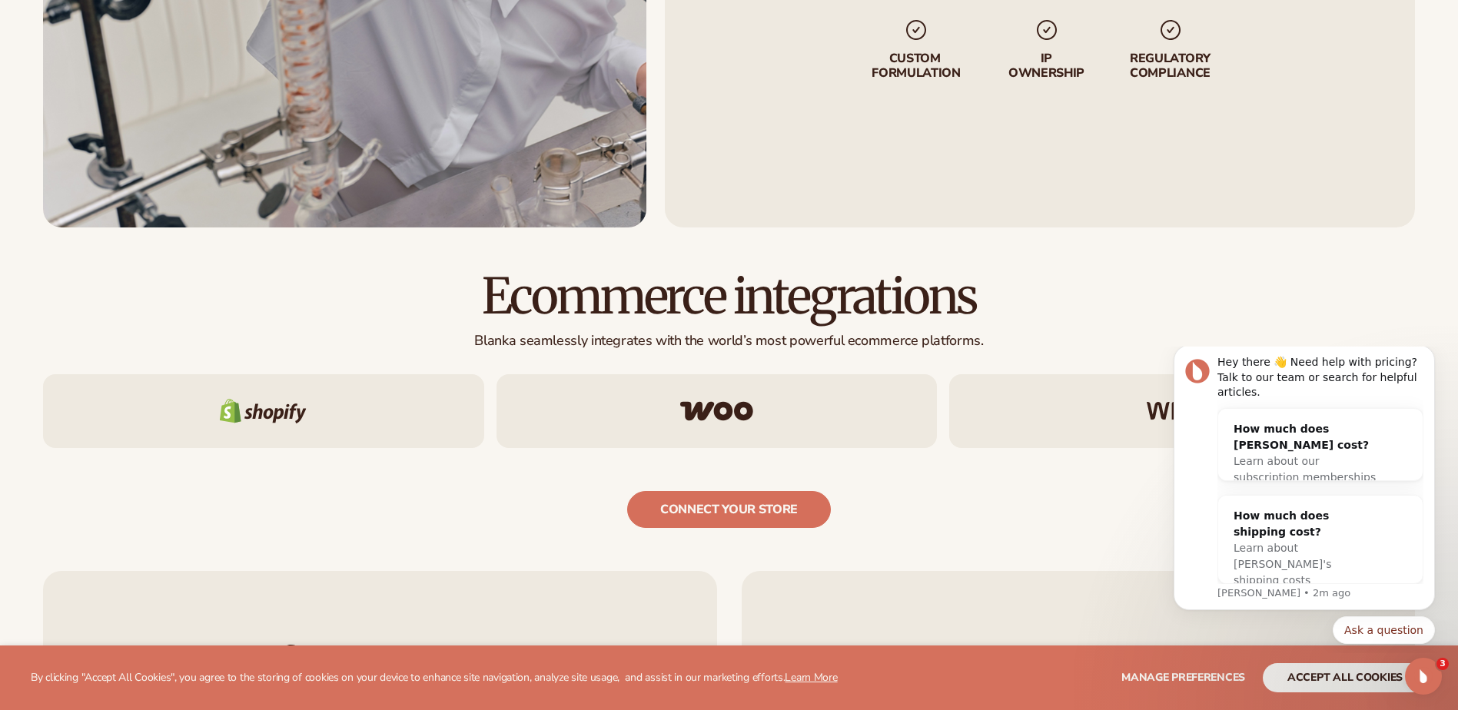
scroll to position [2920, 0]
